Goal: Find specific page/section: Find specific page/section

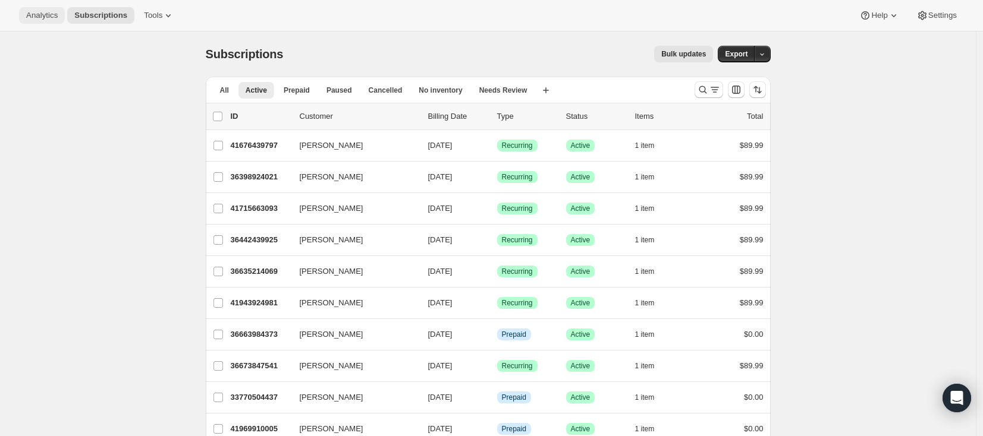
click at [34, 14] on span "Analytics" at bounding box center [42, 16] width 32 height 10
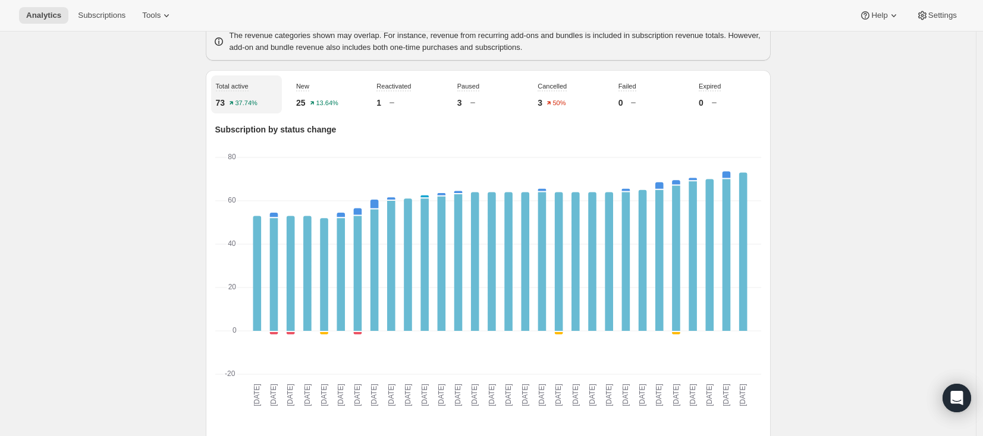
scroll to position [403, 0]
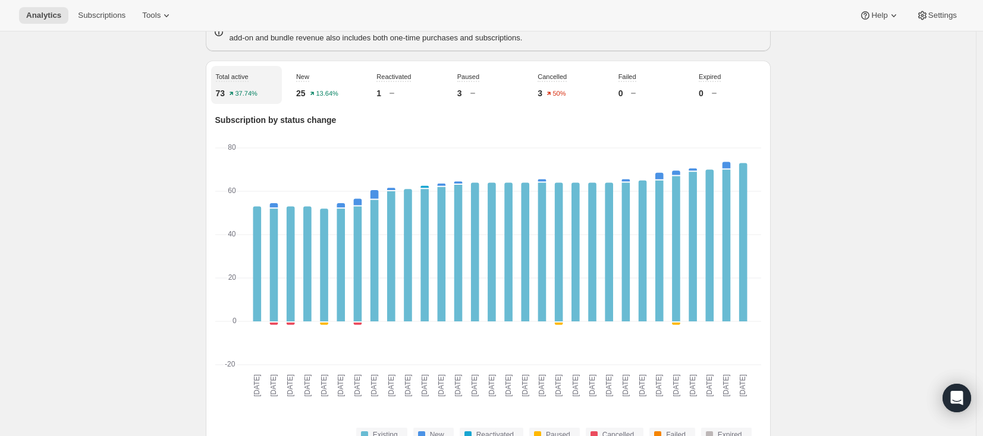
click at [384, 92] on div "1" at bounding box center [406, 93] width 61 height 12
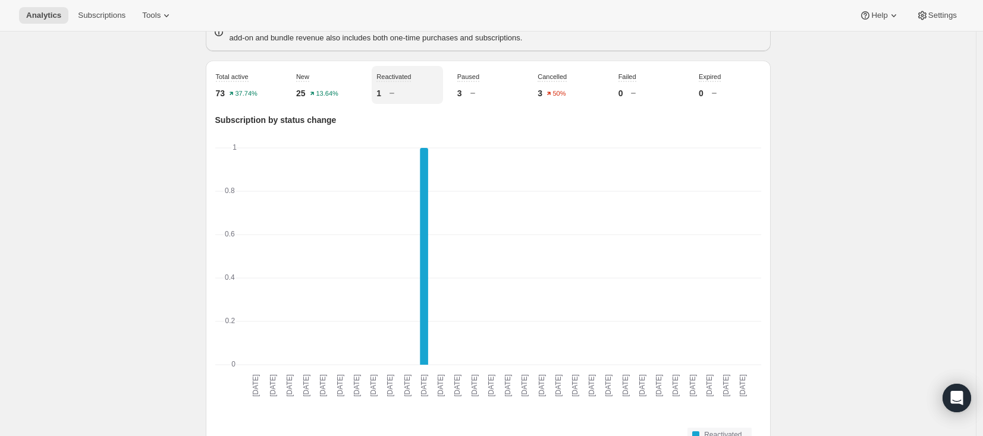
click at [384, 92] on div "1" at bounding box center [406, 93] width 61 height 12
click at [225, 91] on p "73" at bounding box center [221, 93] width 10 height 12
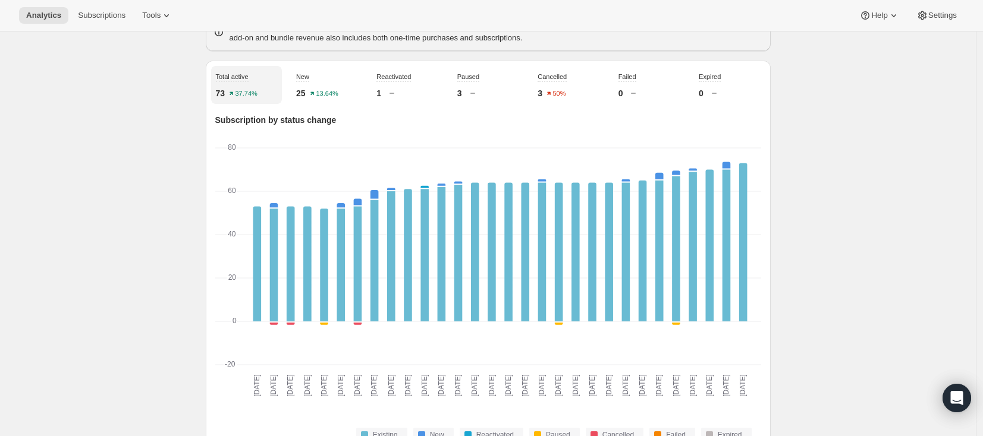
click at [542, 91] on p "3" at bounding box center [540, 93] width 5 height 12
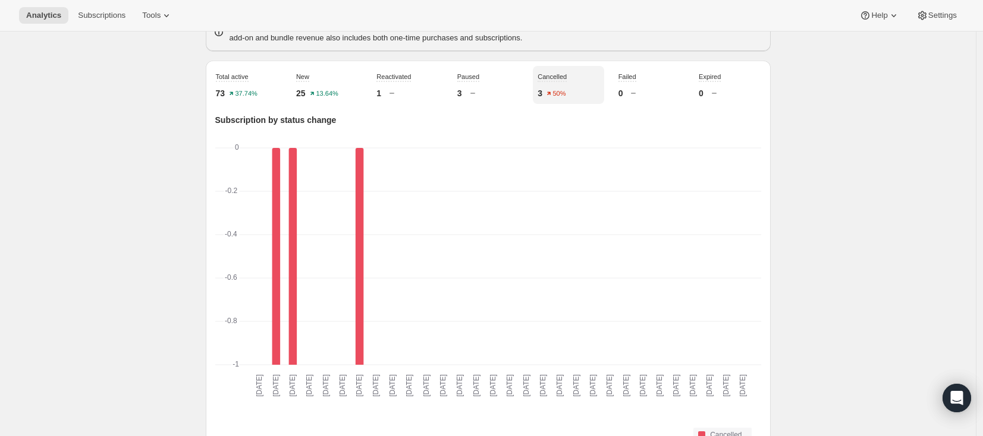
click at [224, 92] on p "73" at bounding box center [221, 93] width 10 height 12
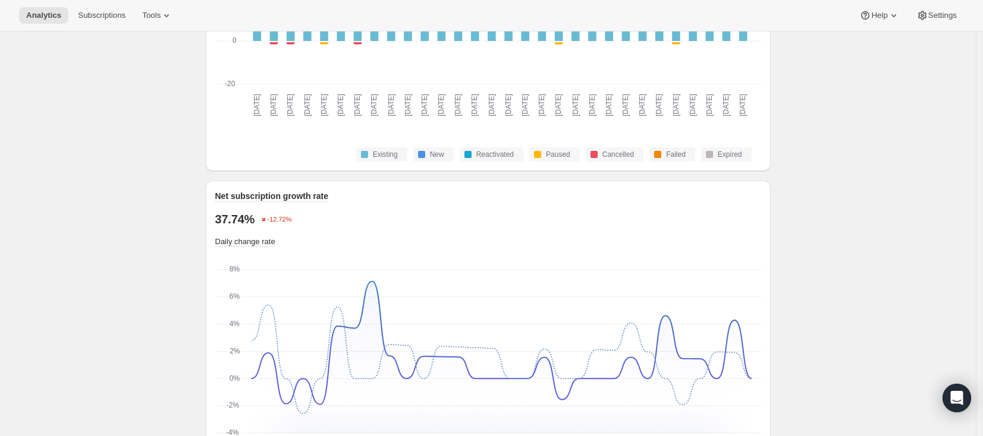
scroll to position [570, 0]
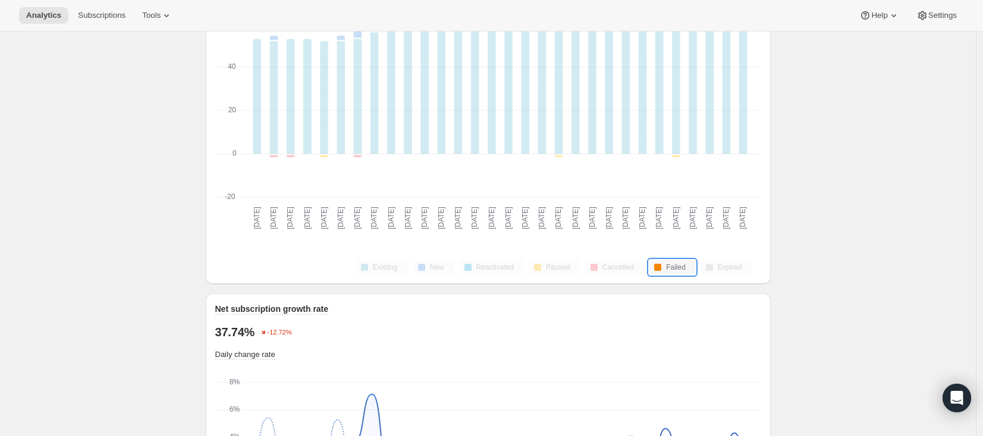
click at [665, 269] on button "Failed" at bounding box center [672, 267] width 46 height 14
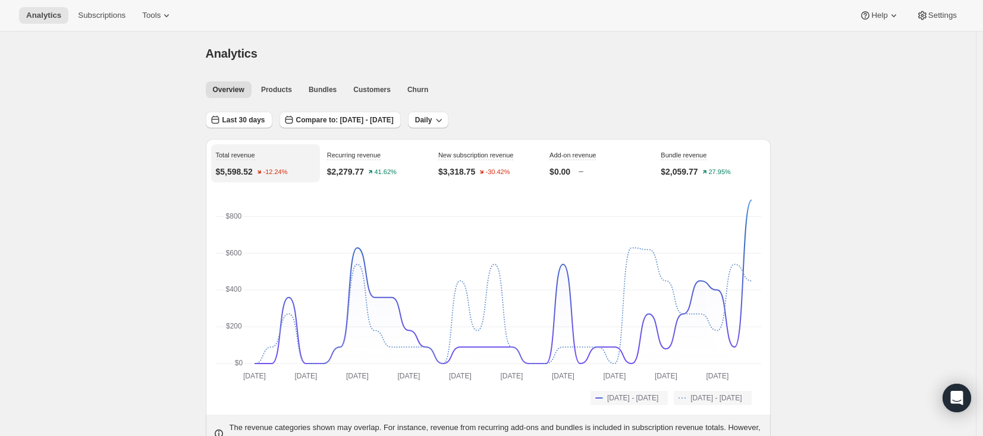
scroll to position [0, 0]
click at [422, 86] on span "Churn" at bounding box center [417, 91] width 21 height 10
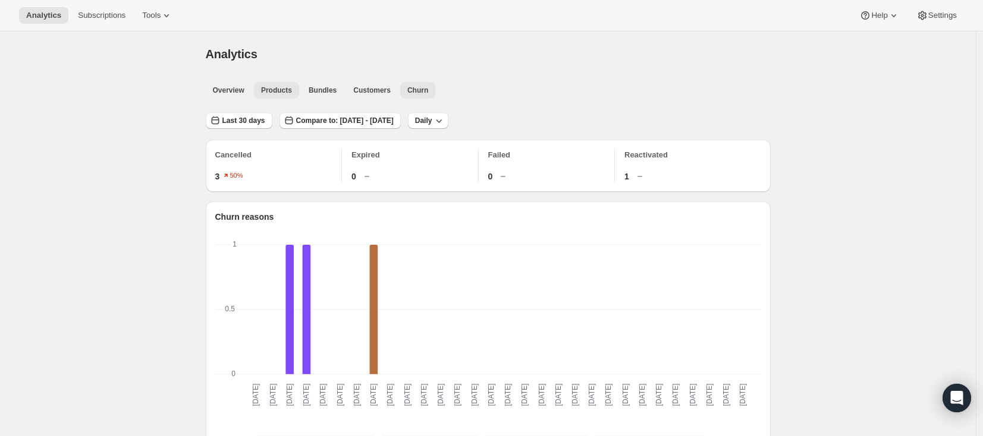
click at [278, 92] on span "Products" at bounding box center [276, 91] width 31 height 10
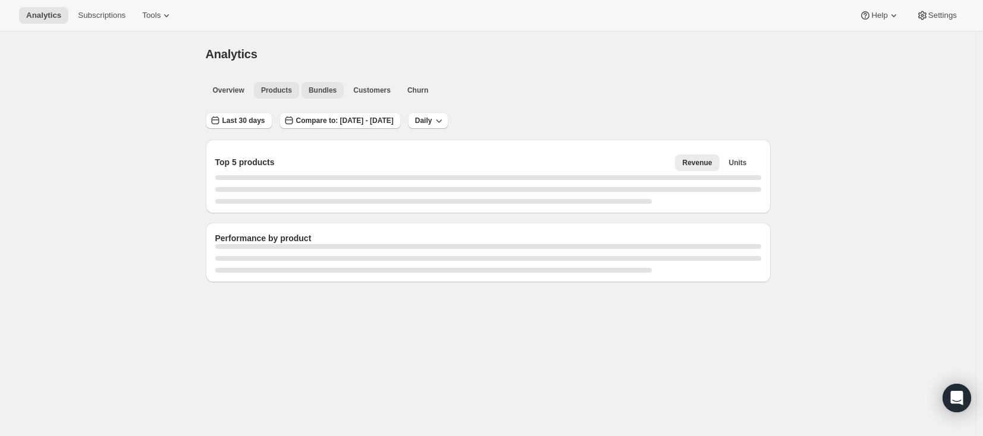
click at [326, 89] on span "Bundles" at bounding box center [323, 91] width 28 height 10
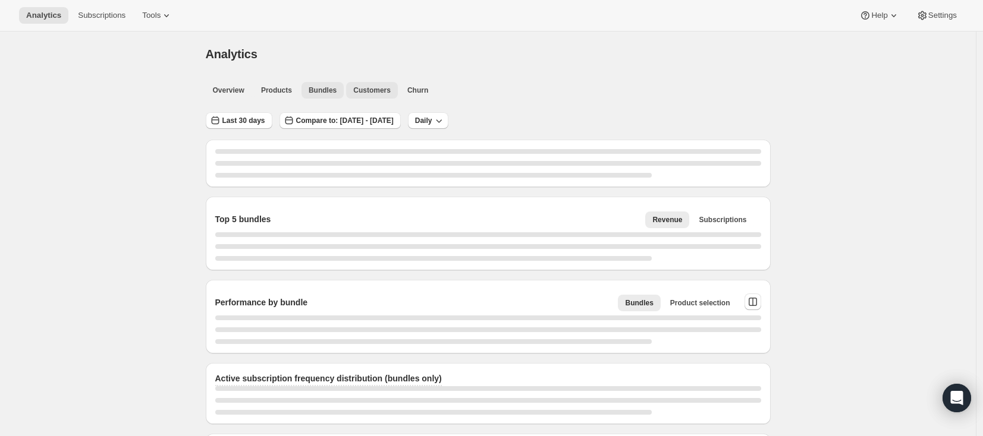
click at [373, 88] on span "Customers" at bounding box center [371, 91] width 37 height 10
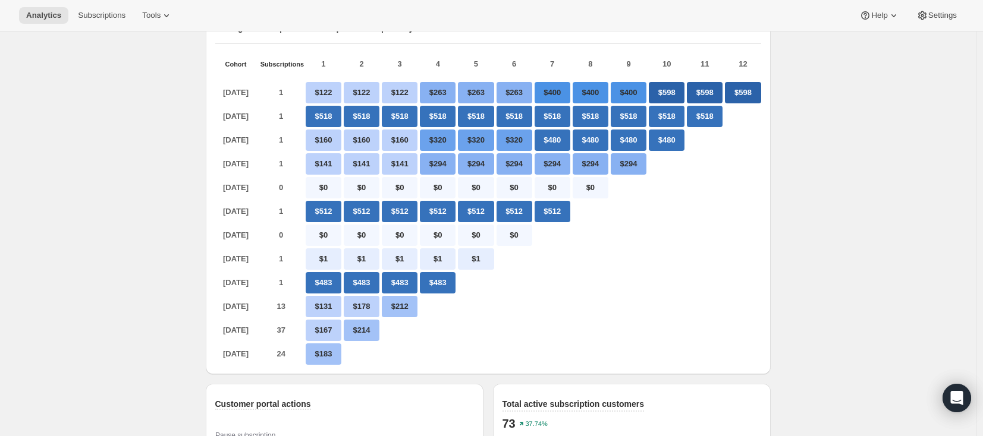
scroll to position [5, 0]
